Goal: Find specific page/section: Find specific page/section

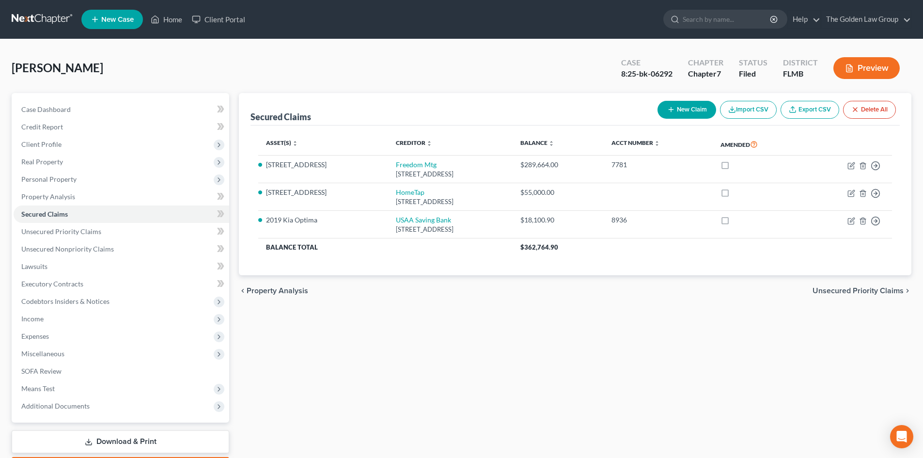
click at [31, 17] on link at bounding box center [43, 19] width 62 height 17
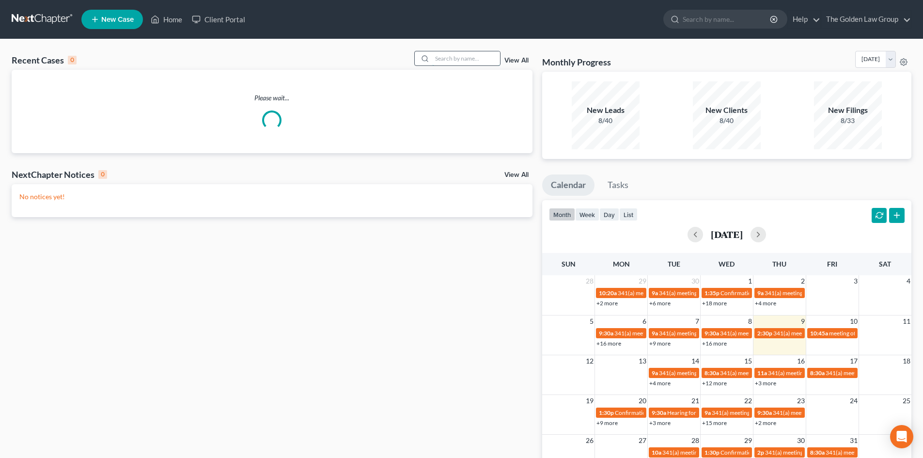
click at [467, 56] on input "search" at bounding box center [466, 58] width 68 height 14
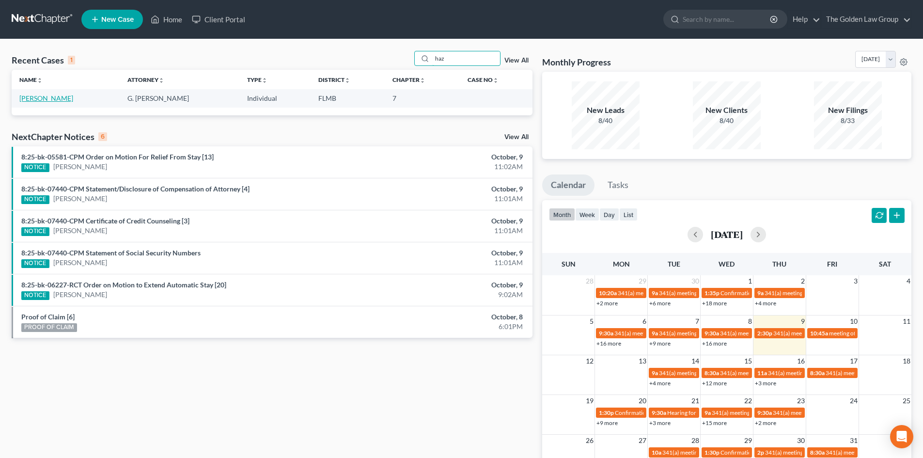
type input "haz"
click at [29, 98] on link "[PERSON_NAME]" at bounding box center [46, 98] width 54 height 8
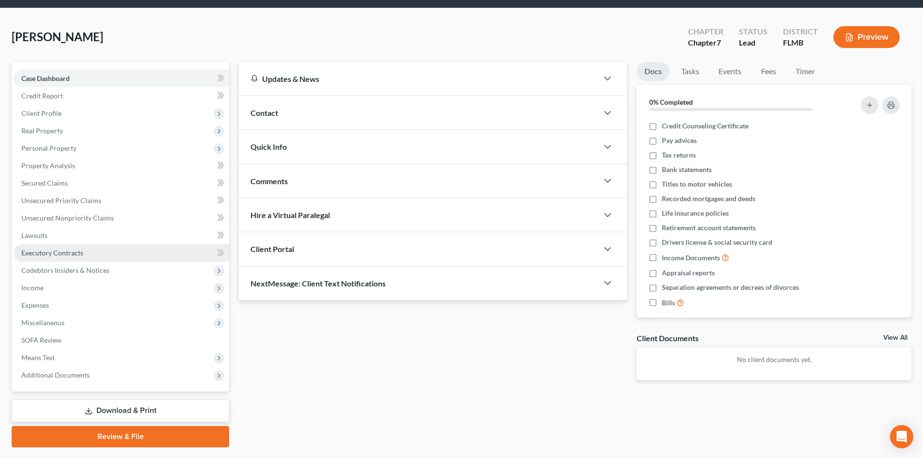
scroll to position [48, 0]
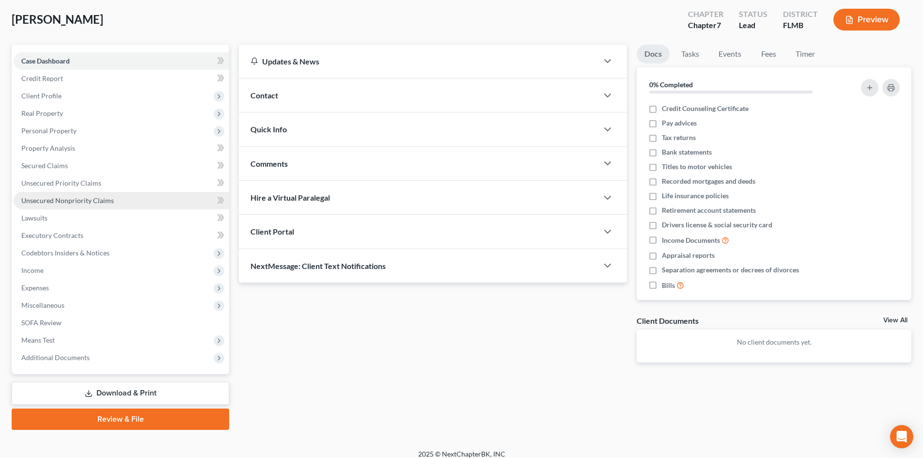
click at [83, 202] on span "Unsecured Nonpriority Claims" at bounding box center [67, 200] width 93 height 8
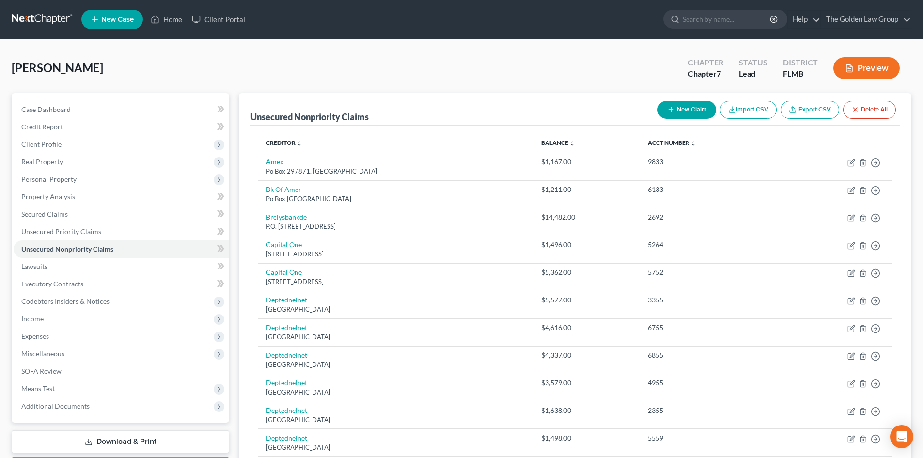
click at [860, 76] on button "Preview" at bounding box center [866, 68] width 66 height 22
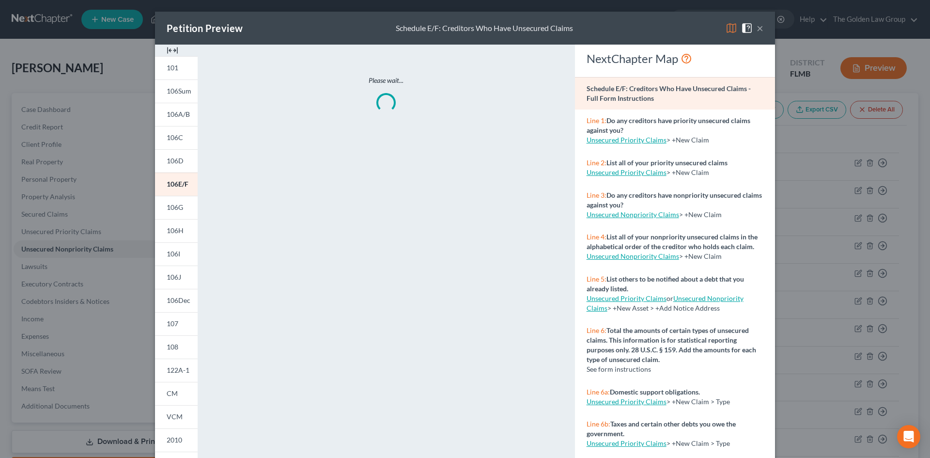
click at [727, 30] on img at bounding box center [732, 28] width 12 height 12
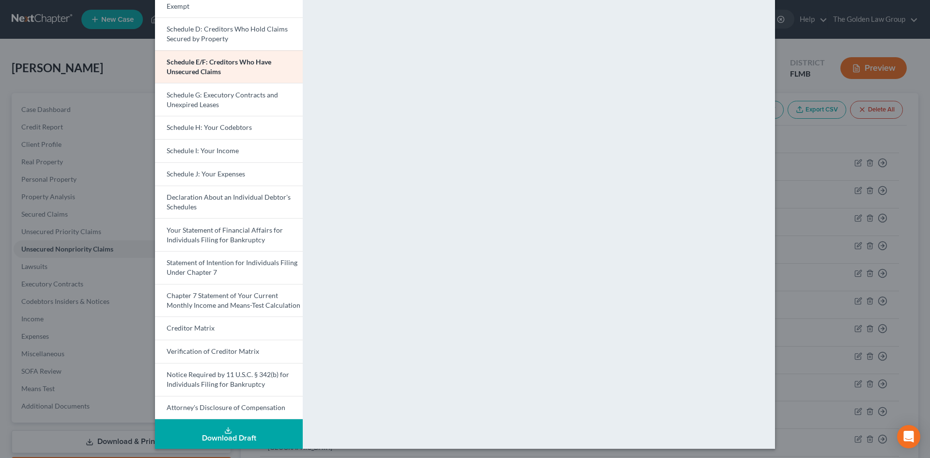
scroll to position [153, 0]
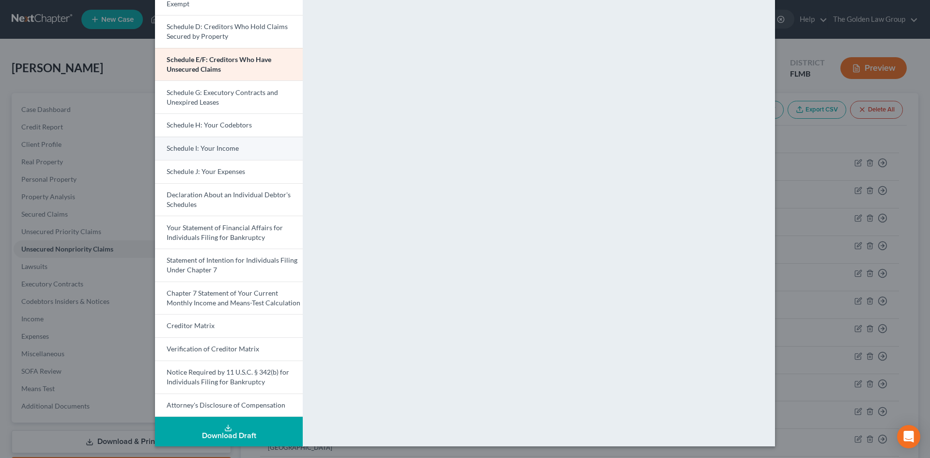
click at [210, 144] on span "Schedule I: Your Income" at bounding box center [203, 148] width 72 height 8
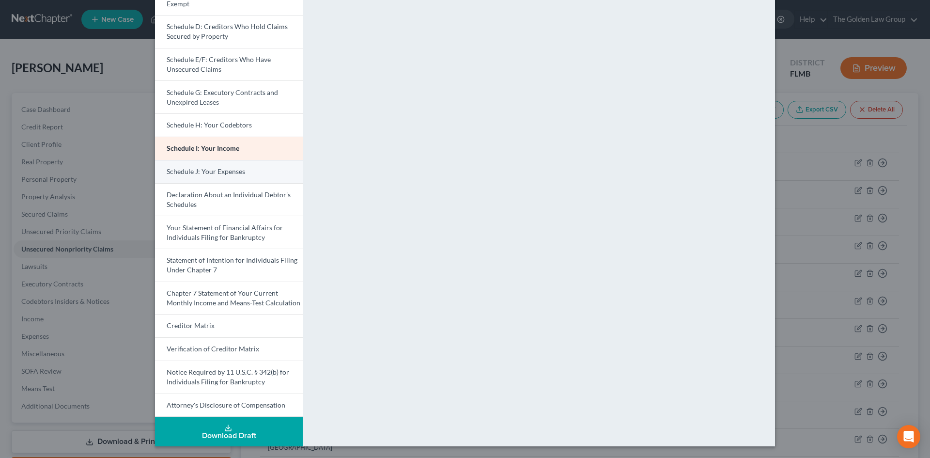
click at [219, 169] on span "Schedule J: Your Expenses" at bounding box center [206, 171] width 78 height 8
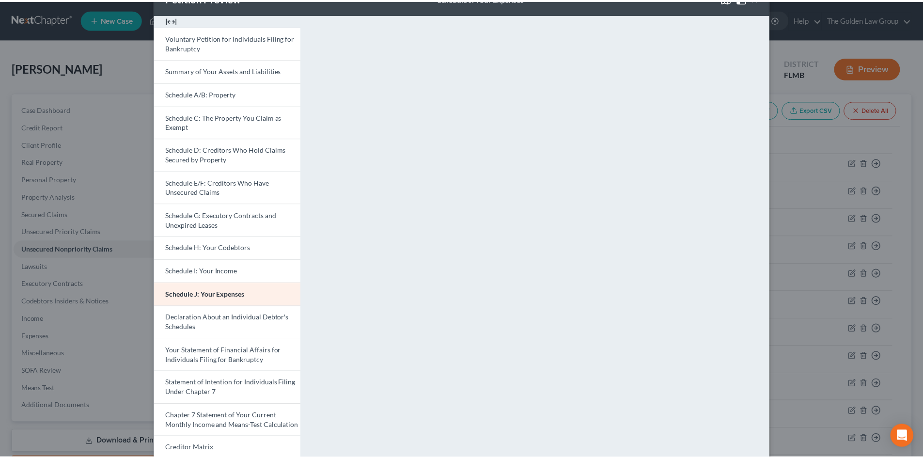
scroll to position [8, 0]
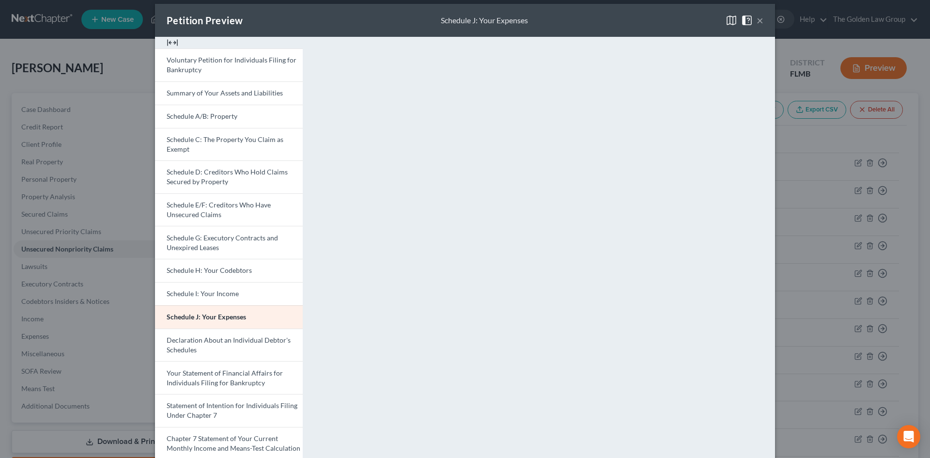
click at [753, 22] on span at bounding box center [748, 19] width 15 height 8
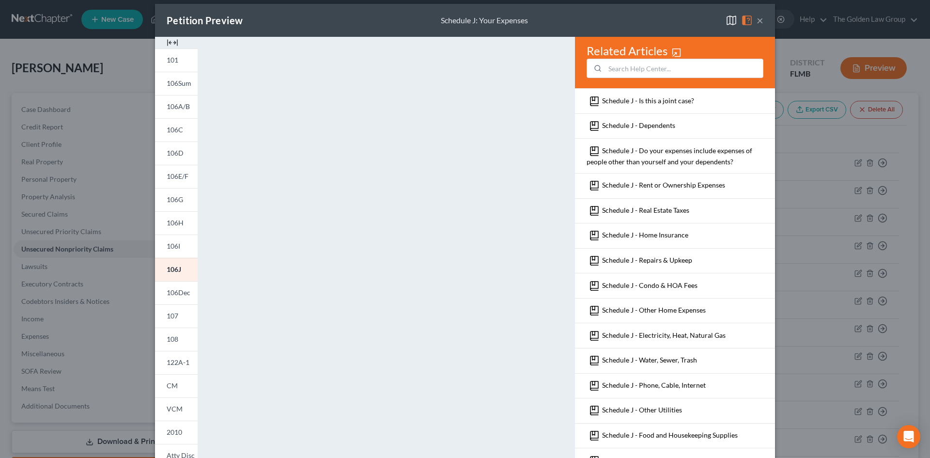
click at [757, 21] on button "×" at bounding box center [760, 21] width 7 height 12
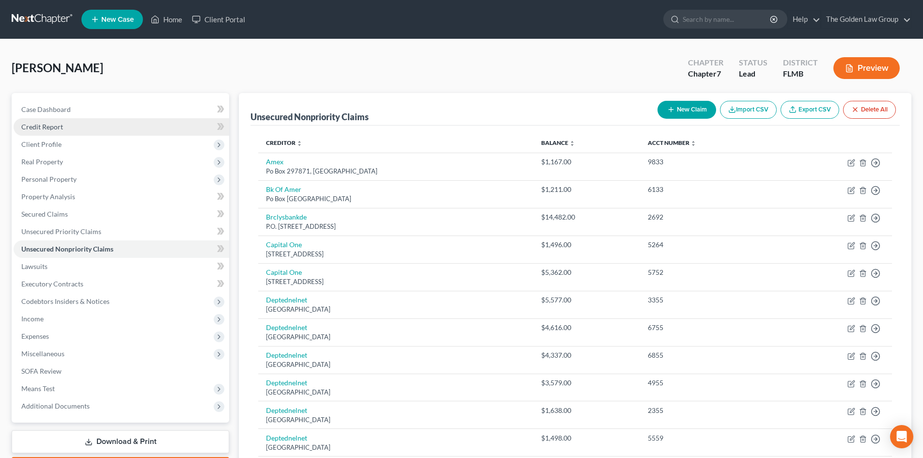
click at [80, 128] on link "Credit Report" at bounding box center [122, 126] width 216 height 17
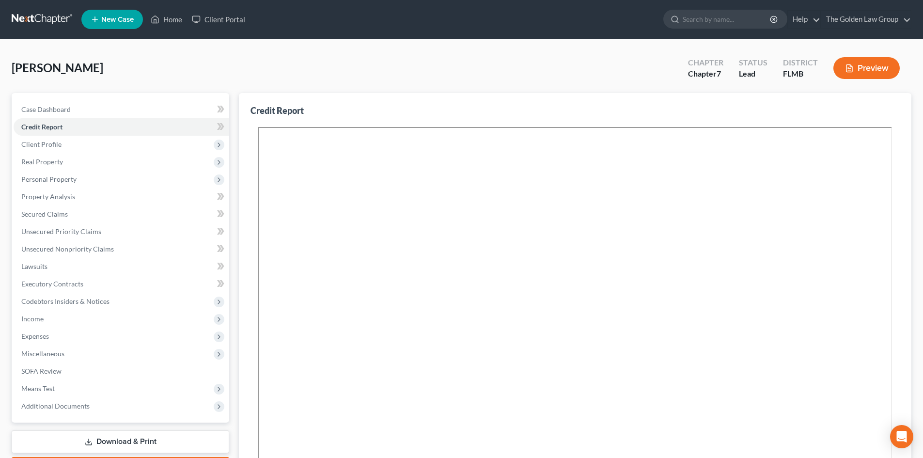
click at [35, 21] on link at bounding box center [43, 19] width 62 height 17
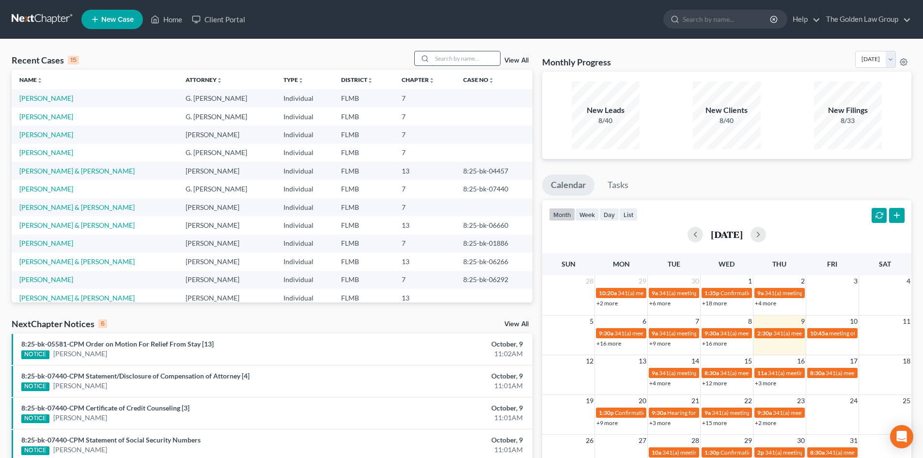
click at [461, 60] on input "search" at bounding box center [466, 58] width 68 height 14
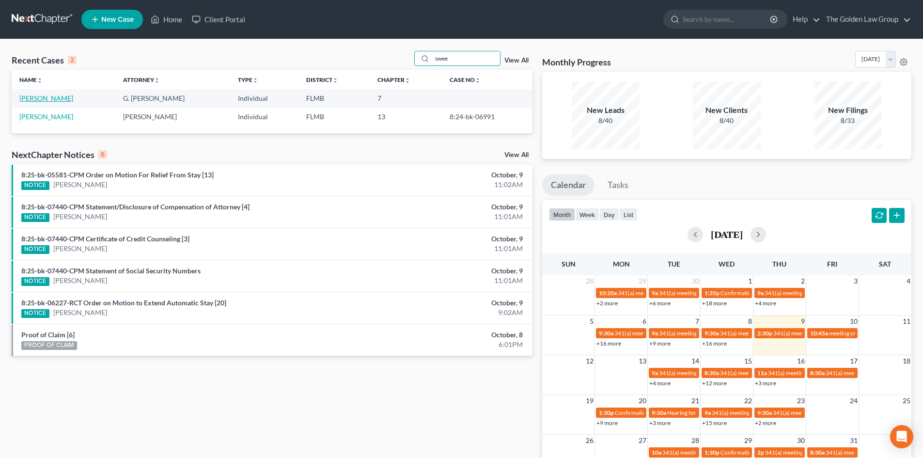
type input "swee"
click at [39, 100] on link "[PERSON_NAME]" at bounding box center [46, 98] width 54 height 8
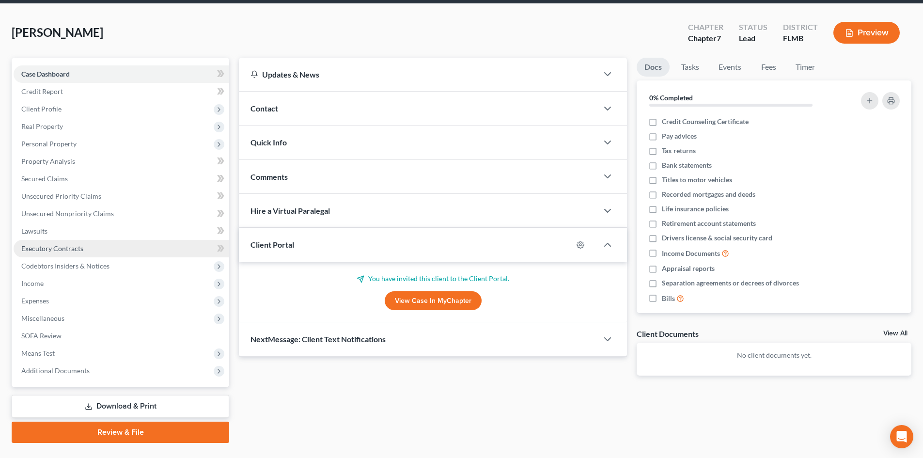
scroll to position [57, 0]
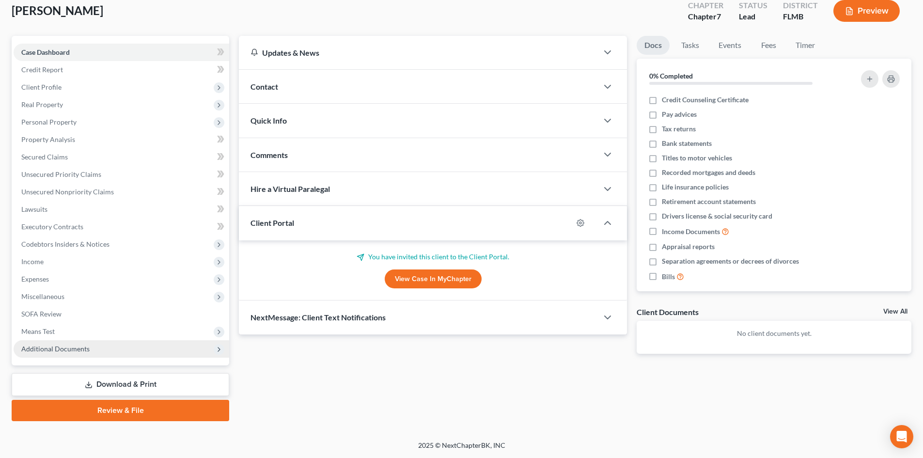
click at [91, 347] on span "Additional Documents" at bounding box center [122, 348] width 216 height 17
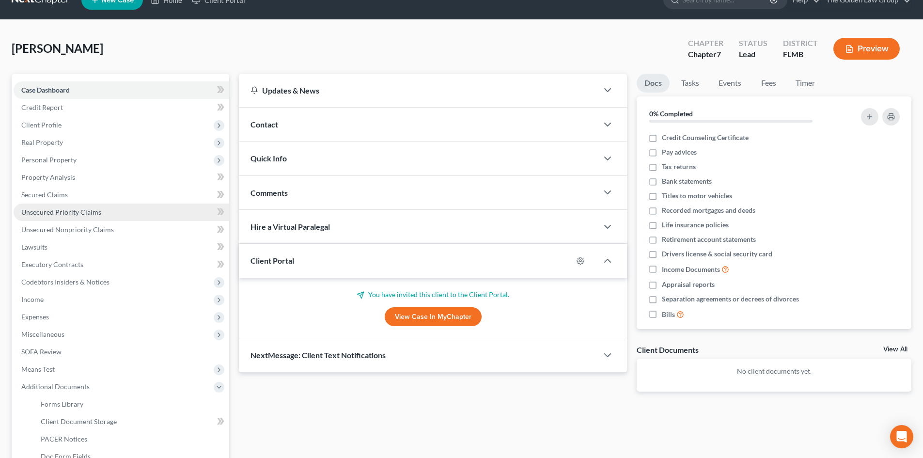
scroll to position [9, 0]
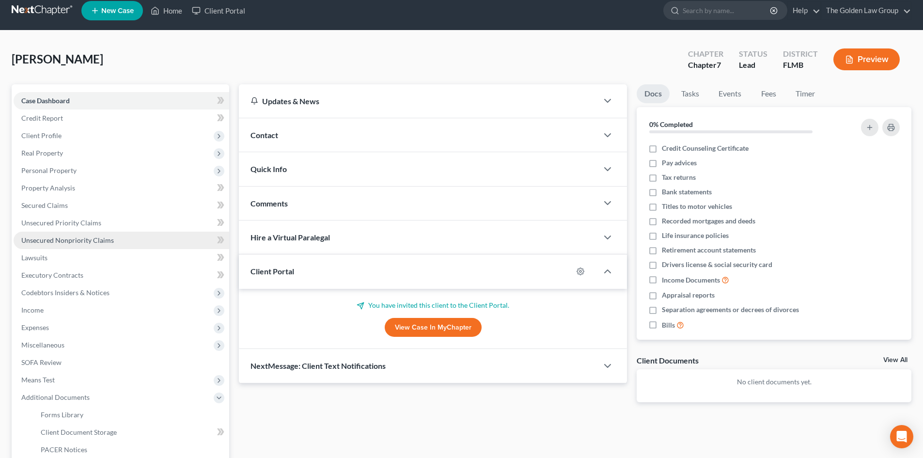
click at [89, 239] on span "Unsecured Nonpriority Claims" at bounding box center [67, 240] width 93 height 8
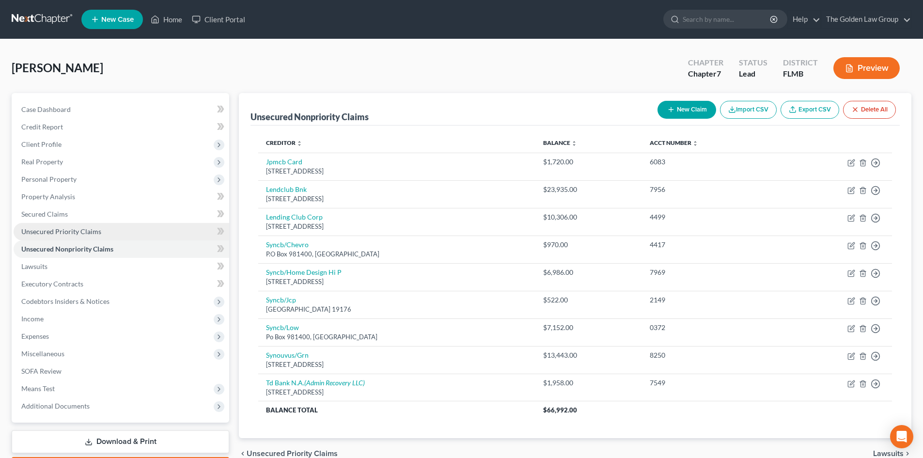
click at [77, 232] on span "Unsecured Priority Claims" at bounding box center [61, 231] width 80 height 8
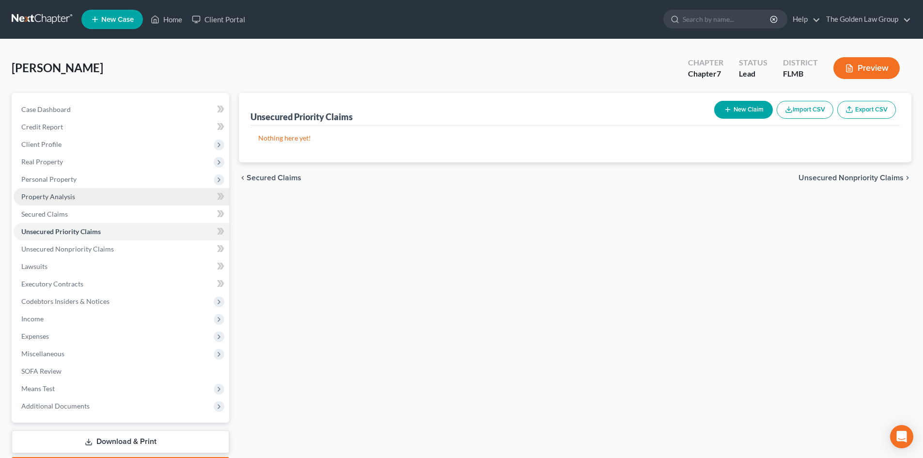
click at [93, 198] on link "Property Analysis" at bounding box center [122, 196] width 216 height 17
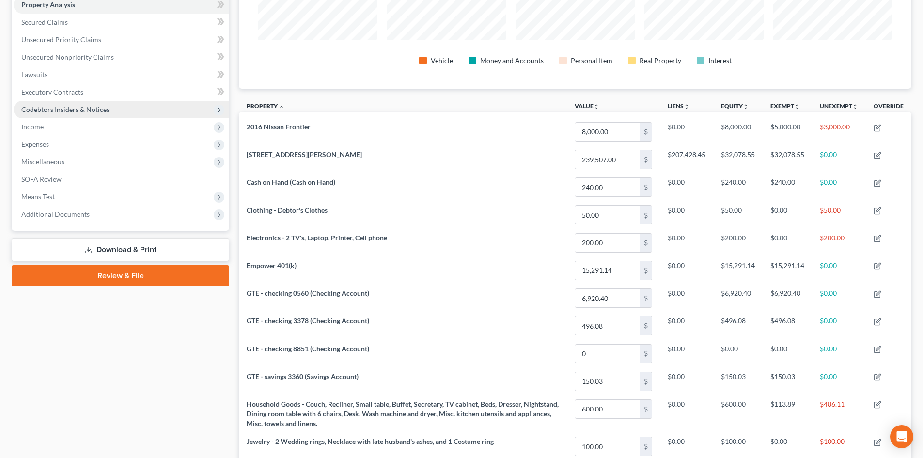
scroll to position [194, 0]
